Goal: Task Accomplishment & Management: Manage account settings

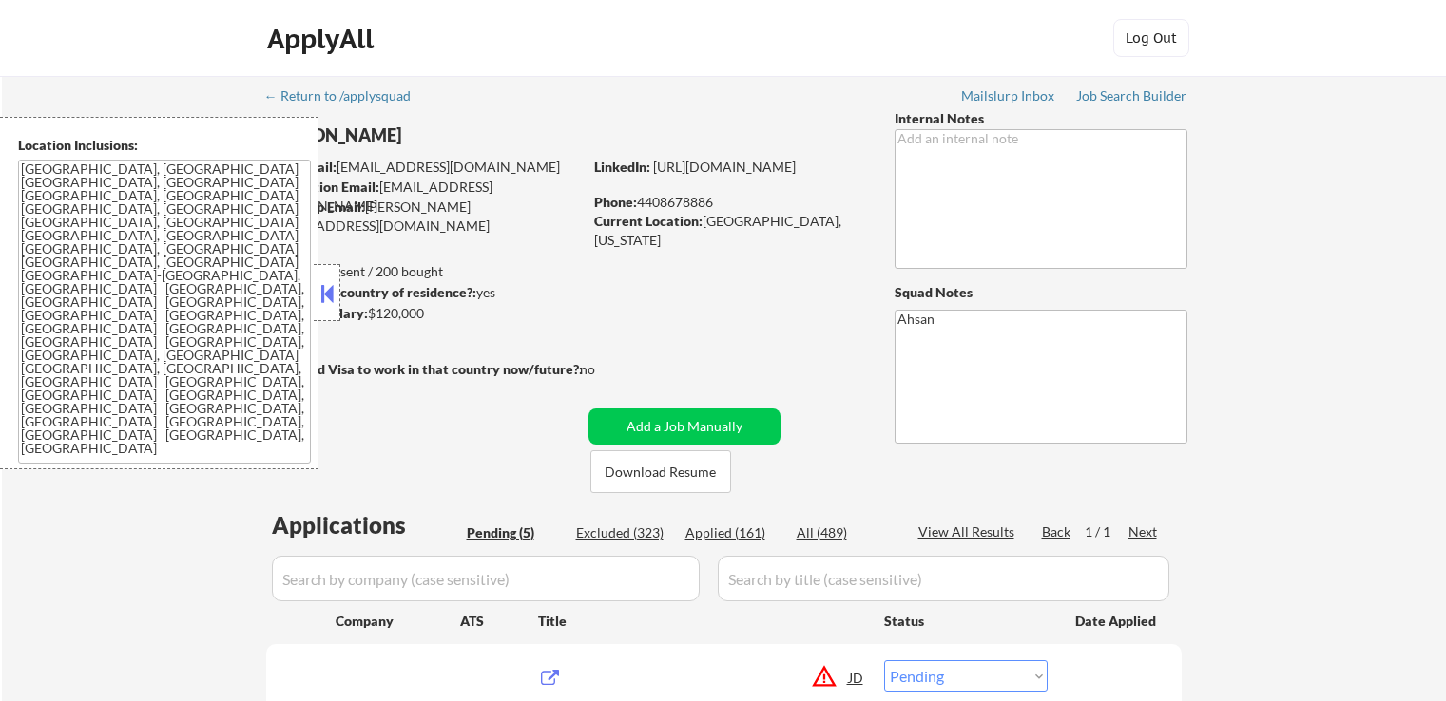
select select ""pending""
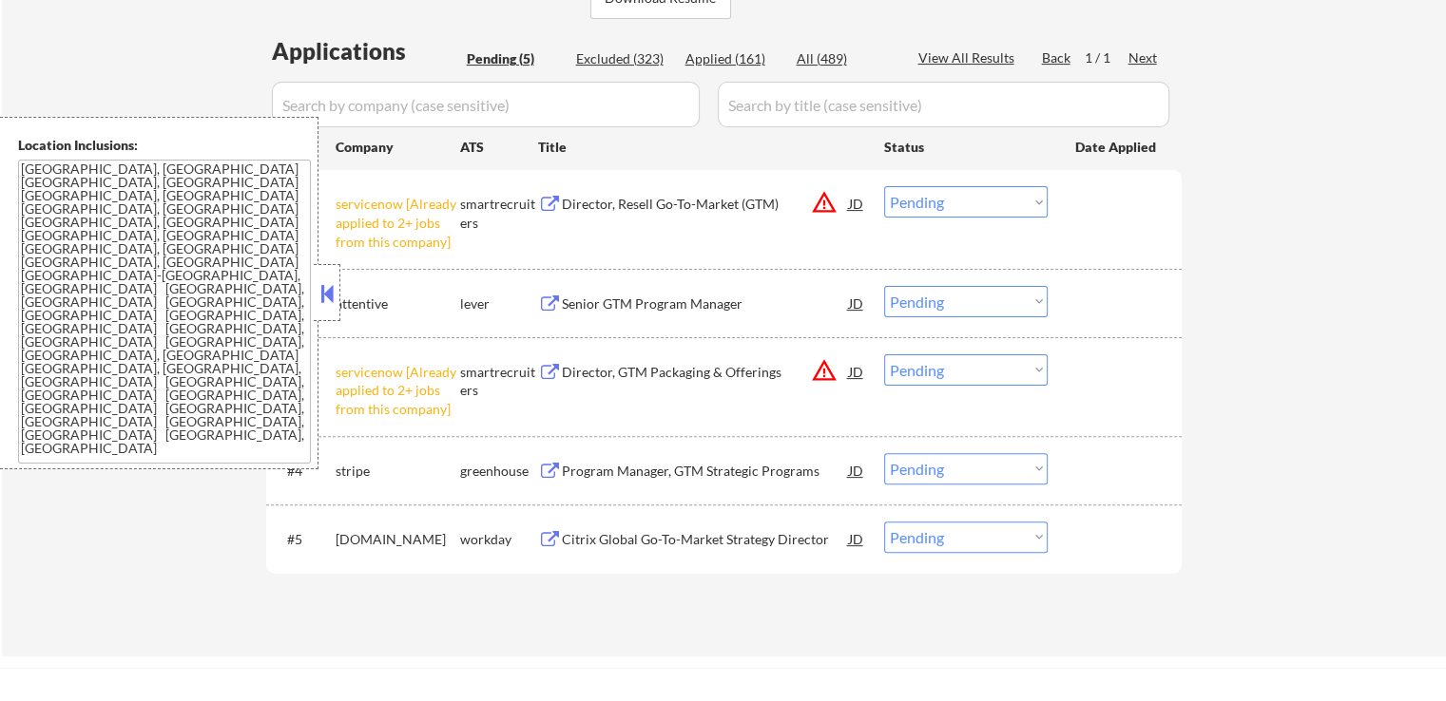
scroll to position [570, 0]
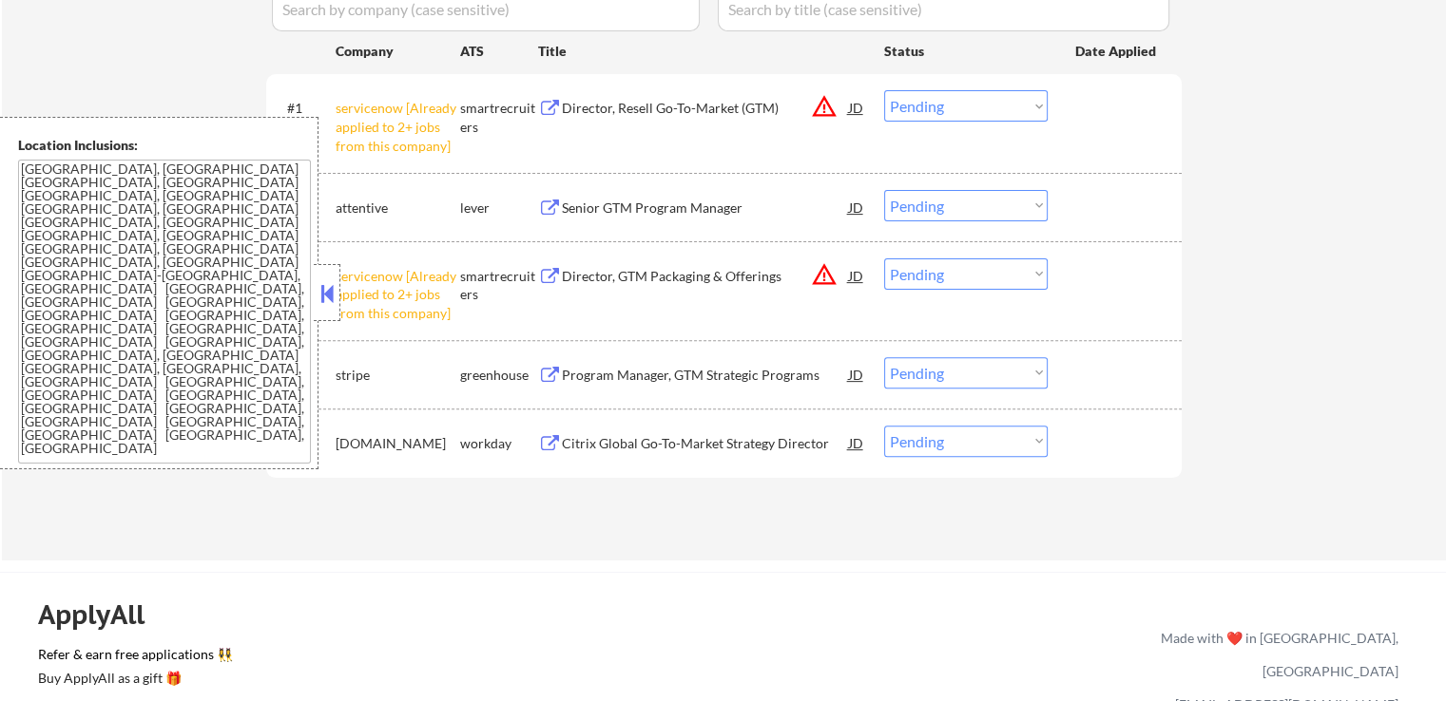
click at [935, 281] on select "Choose an option... Pending Applied Excluded (Questions) Excluded (Expired) Exc…" at bounding box center [965, 274] width 163 height 31
select select ""excluded__other_""
click at [884, 259] on select "Choose an option... Pending Applied Excluded (Questions) Excluded (Expired) Exc…" at bounding box center [965, 274] width 163 height 31
click at [955, 106] on select "Choose an option... Pending Applied Excluded (Questions) Excluded (Expired) Exc…" at bounding box center [965, 105] width 163 height 31
click at [884, 90] on select "Choose an option... Pending Applied Excluded (Questions) Excluded (Expired) Exc…" at bounding box center [965, 105] width 163 height 31
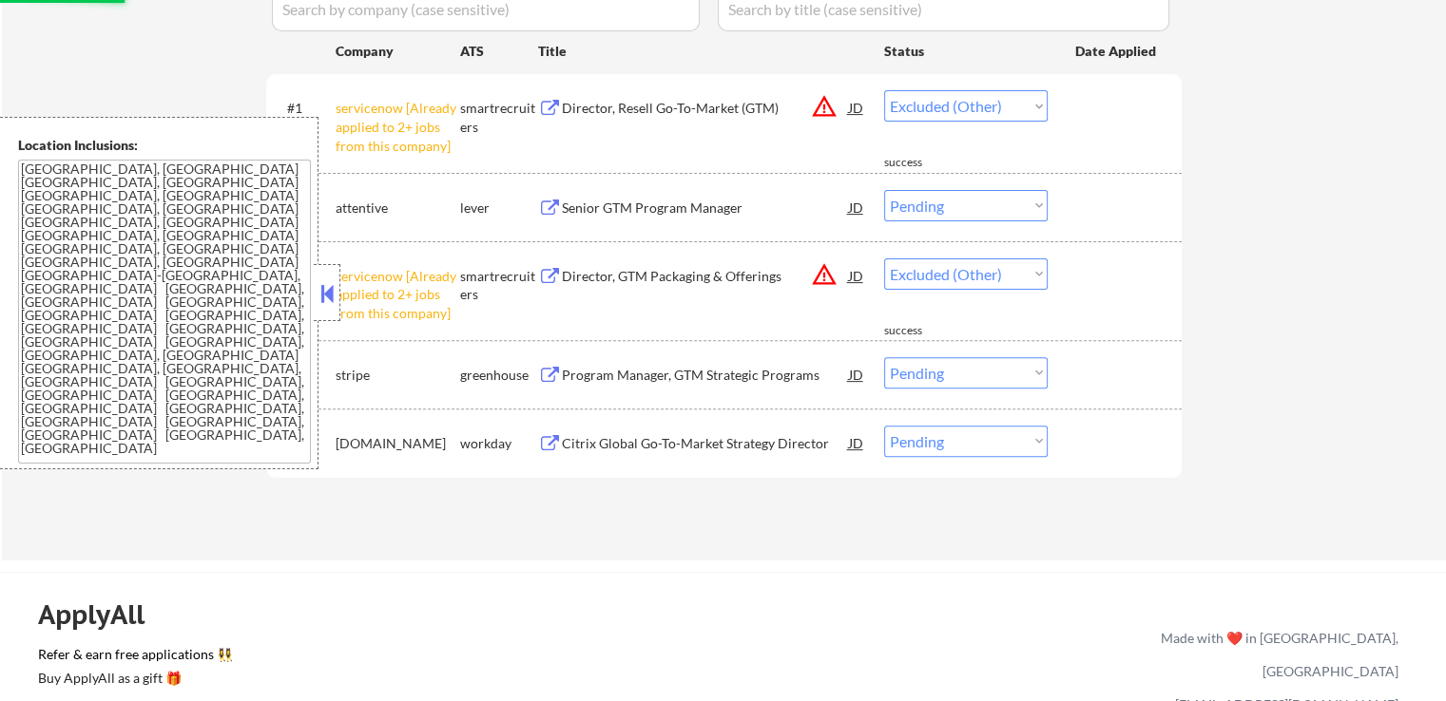
select select ""pending""
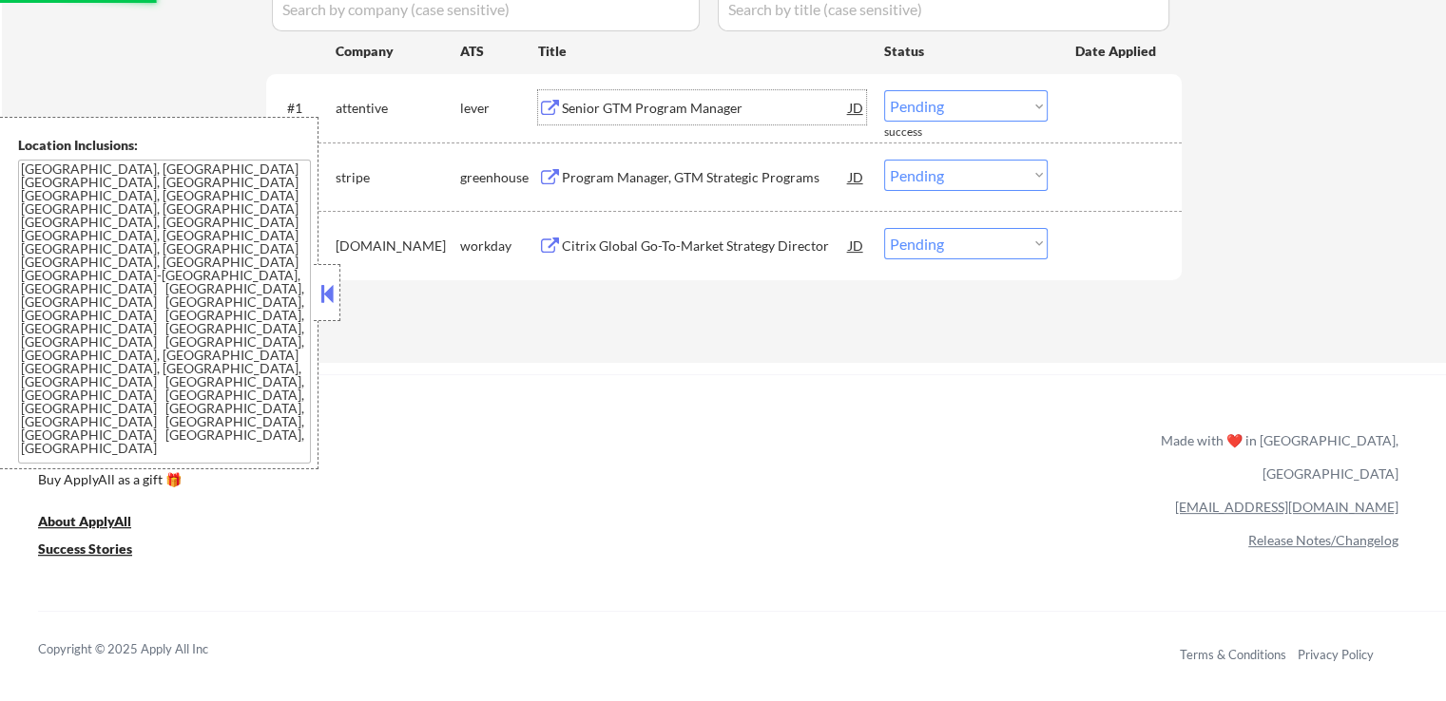
click at [580, 113] on div "Senior GTM Program Manager" at bounding box center [705, 108] width 287 height 19
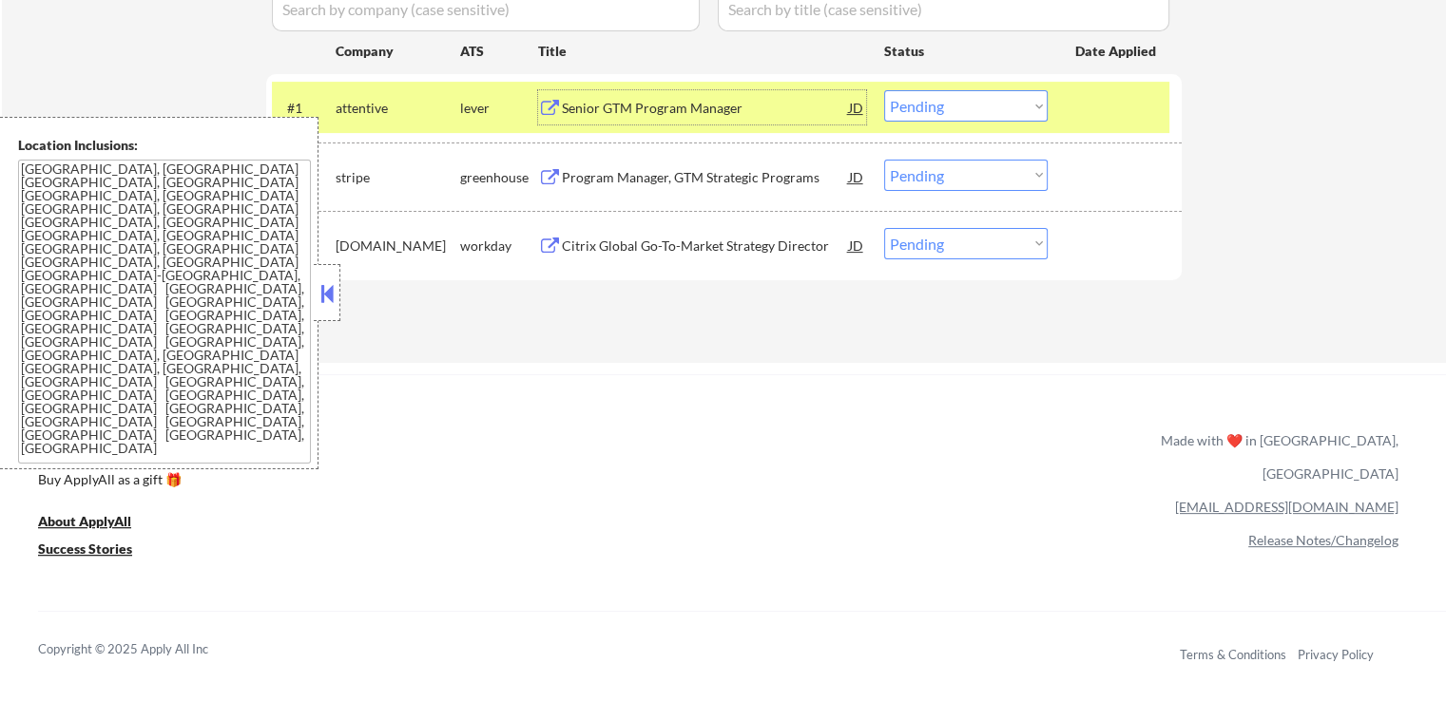
click at [623, 179] on div "Program Manager, GTM Strategic Programs" at bounding box center [705, 177] width 287 height 19
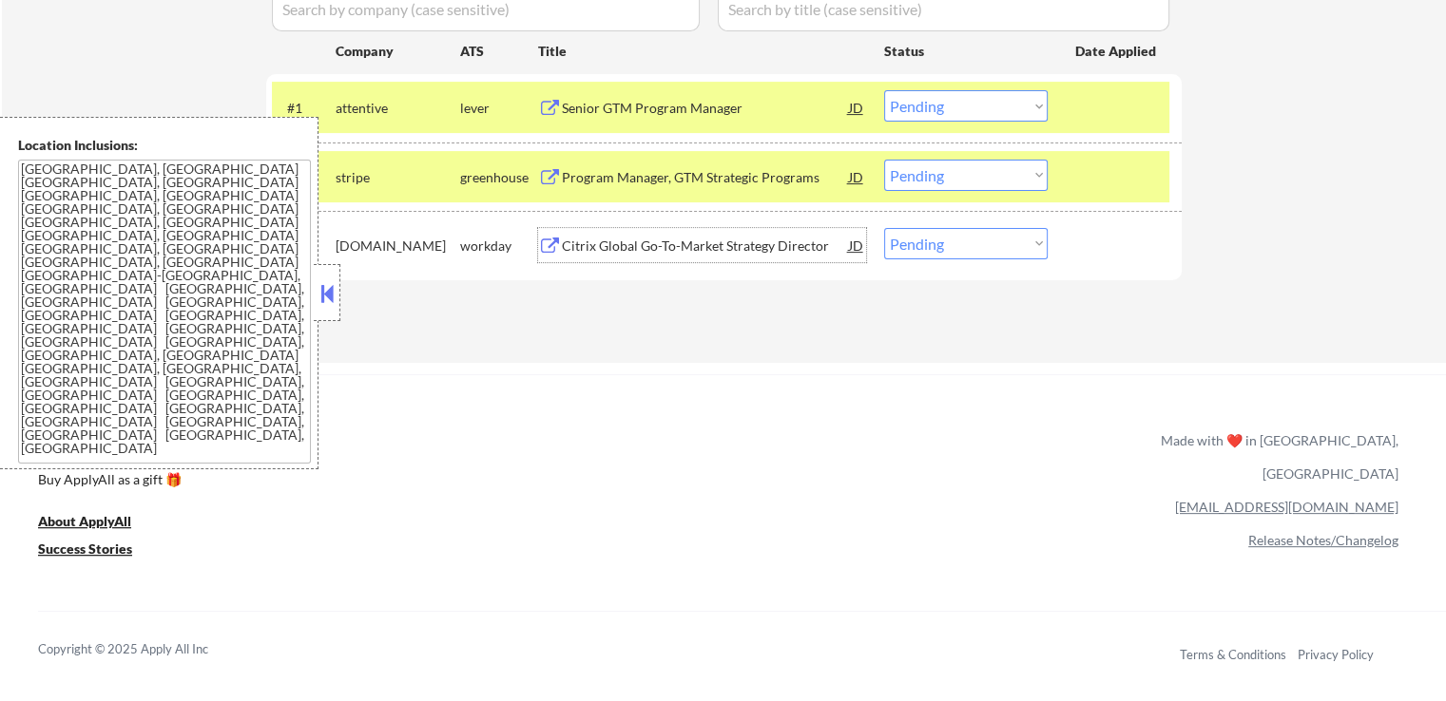
click at [650, 235] on div "Citrix Global Go-To-Market Strategy Director" at bounding box center [705, 245] width 287 height 34
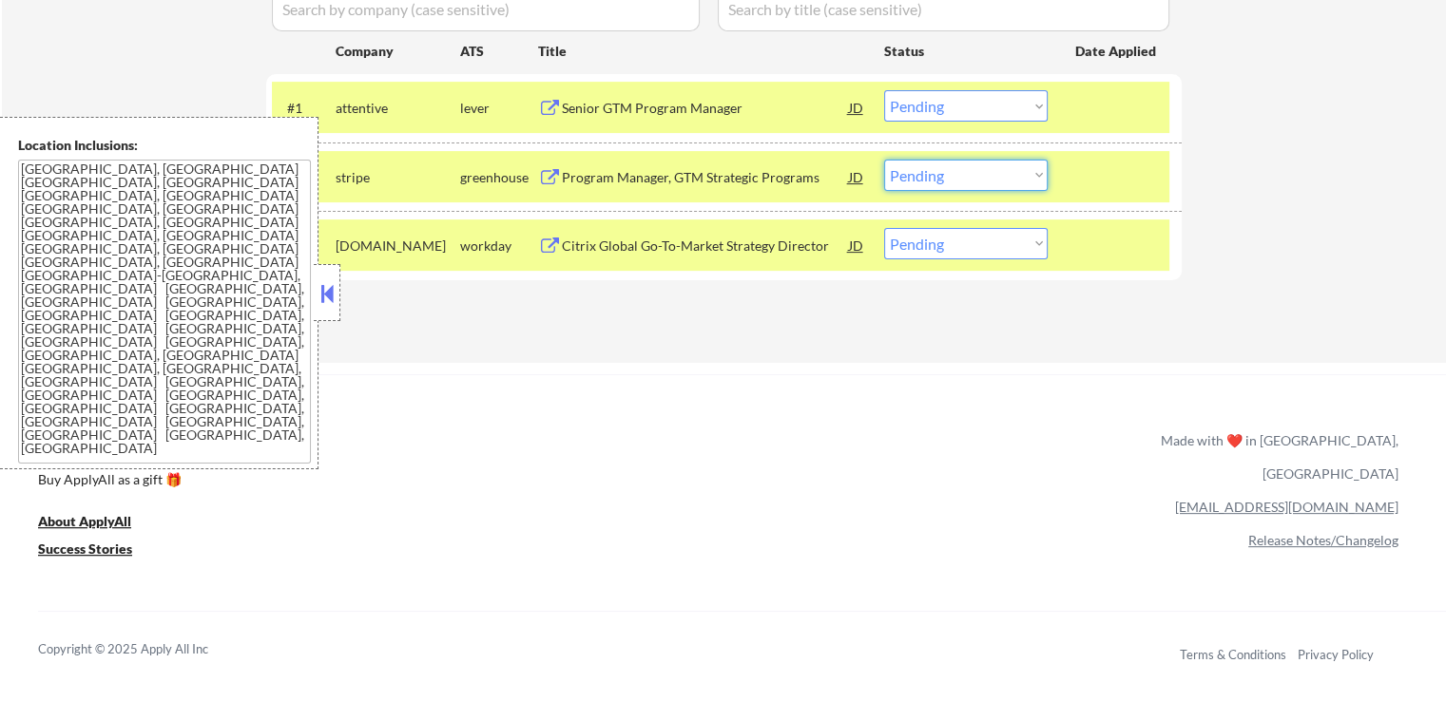
click at [943, 178] on select "Choose an option... Pending Applied Excluded (Questions) Excluded (Expired) Exc…" at bounding box center [965, 175] width 163 height 31
click at [884, 160] on select "Choose an option... Pending Applied Excluded (Questions) Excluded (Expired) Exc…" at bounding box center [965, 175] width 163 height 31
select select ""pending""
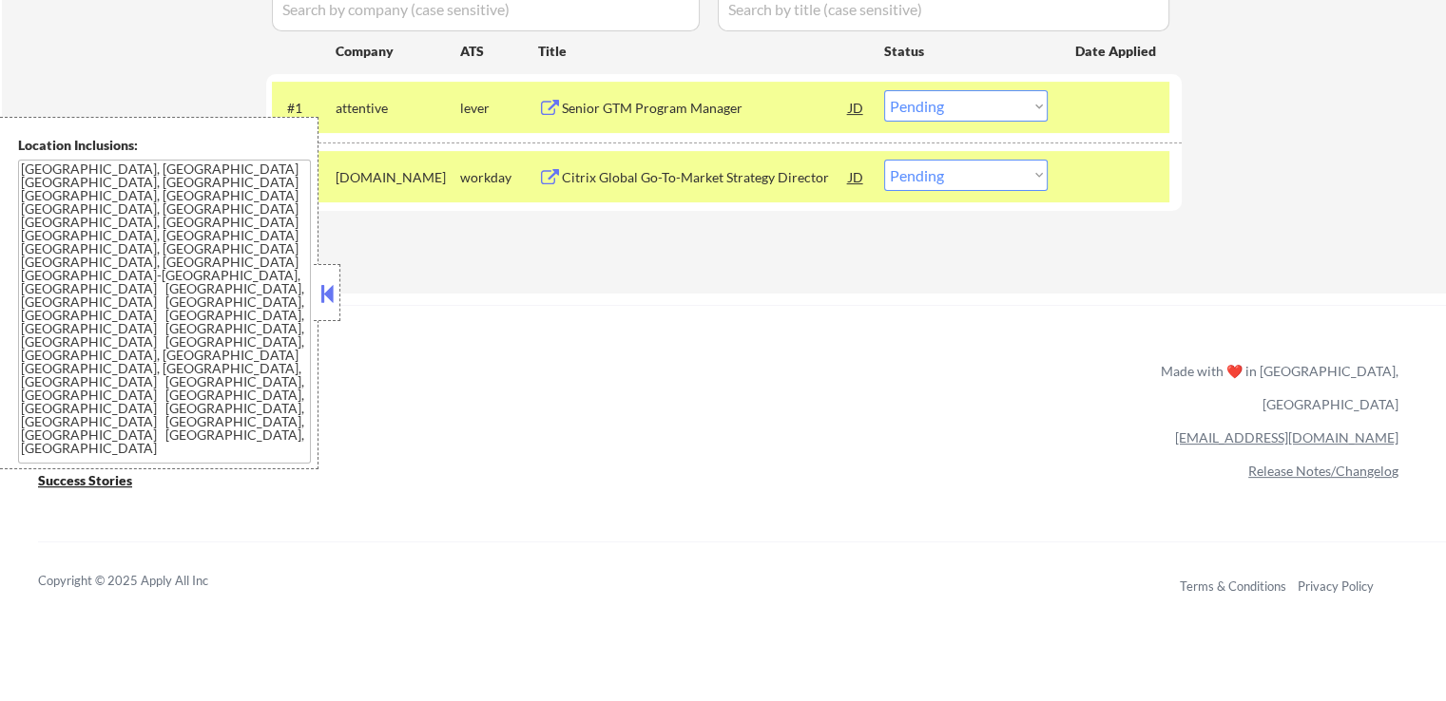
click at [947, 111] on select "Choose an option... Pending Applied Excluded (Questions) Excluded (Expired) Exc…" at bounding box center [965, 105] width 163 height 31
click at [884, 90] on select "Choose an option... Pending Applied Excluded (Questions) Excluded (Expired) Exc…" at bounding box center [965, 105] width 163 height 31
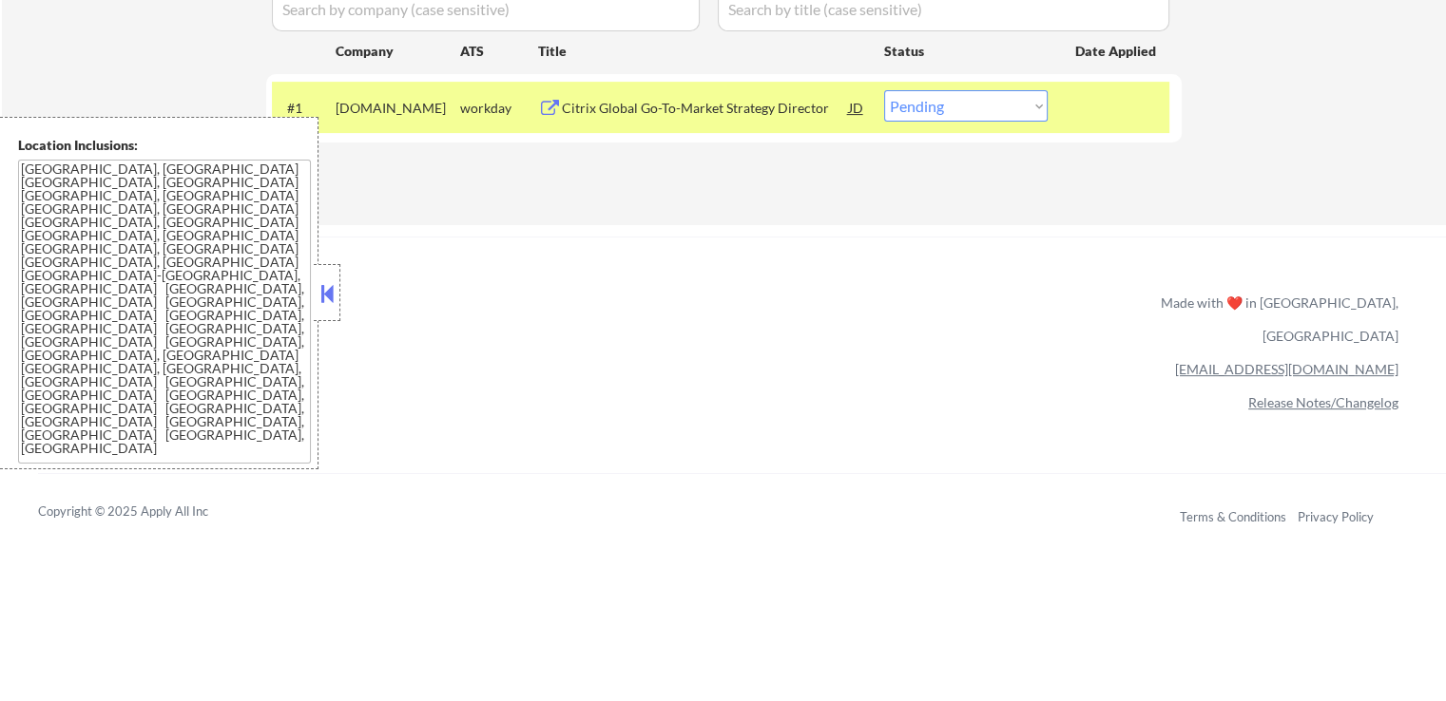
click at [938, 109] on select "Choose an option... Pending Applied Excluded (Questions) Excluded (Expired) Exc…" at bounding box center [965, 105] width 163 height 31
select select ""applied""
click at [884, 90] on select "Choose an option... Pending Applied Excluded (Questions) Excluded (Expired) Exc…" at bounding box center [965, 105] width 163 height 31
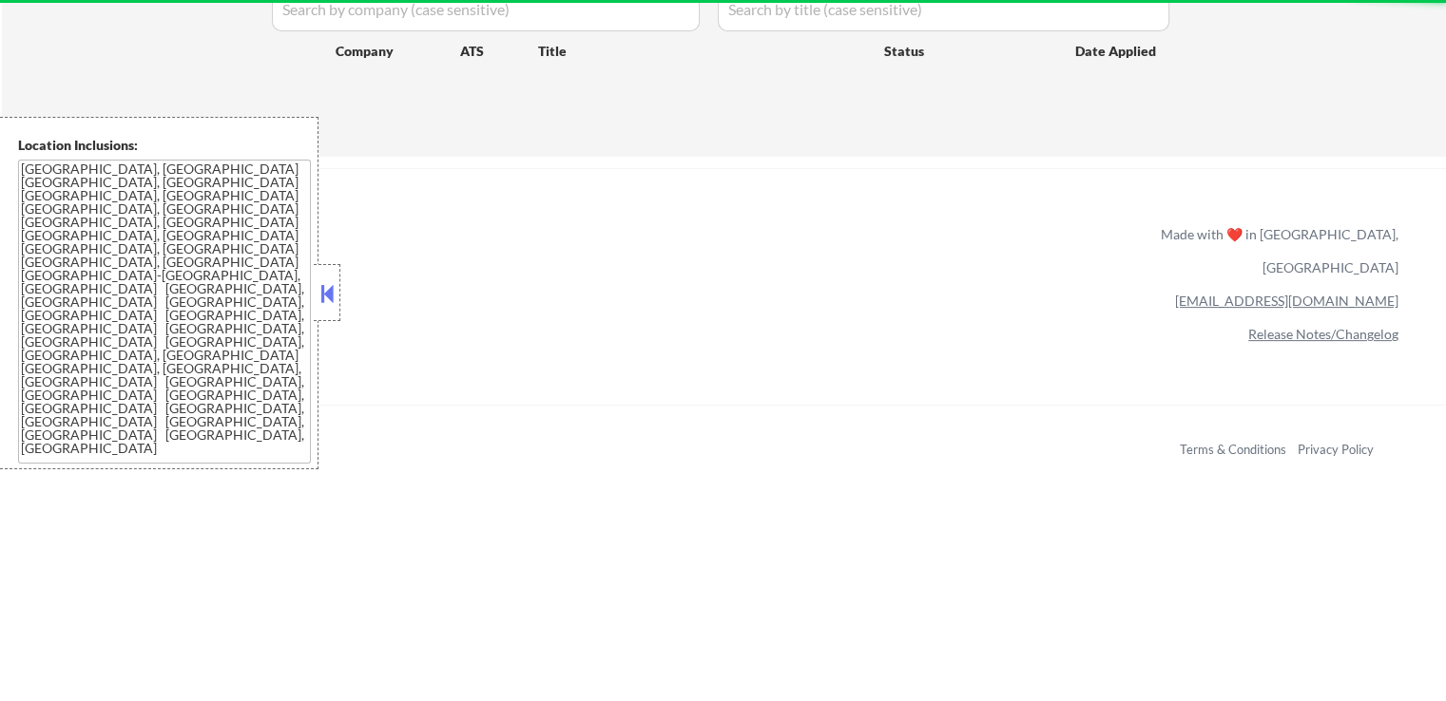
scroll to position [380, 0]
